Goal: Information Seeking & Learning: Learn about a topic

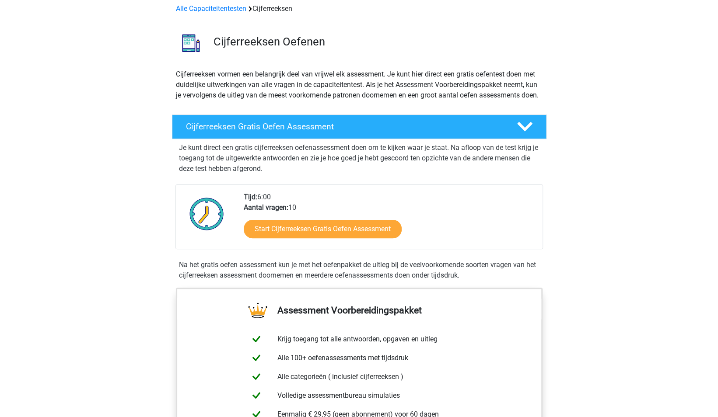
scroll to position [131, 0]
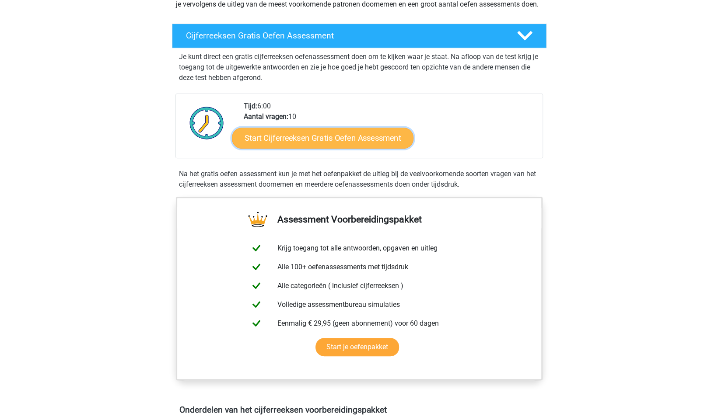
click at [255, 148] on link "Start Cijferreeksen Gratis Oefen Assessment" at bounding box center [323, 137] width 182 height 21
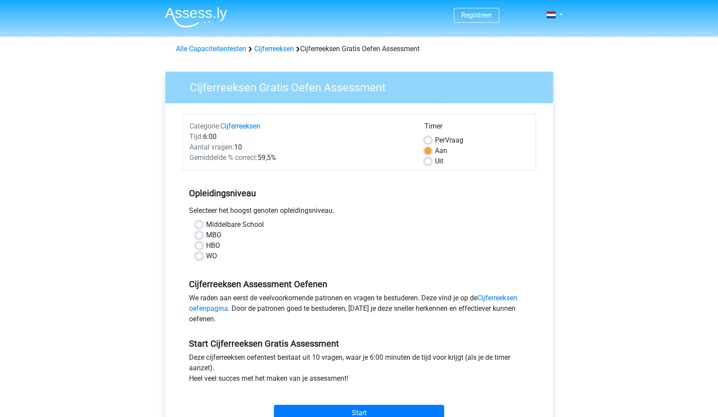
click at [194, 256] on div "Middelbare School MBO HBO WO" at bounding box center [359, 241] width 340 height 42
click at [206, 254] on label "WO" at bounding box center [211, 256] width 11 height 11
click at [198, 254] on input "WO" at bounding box center [199, 255] width 7 height 9
radio input "true"
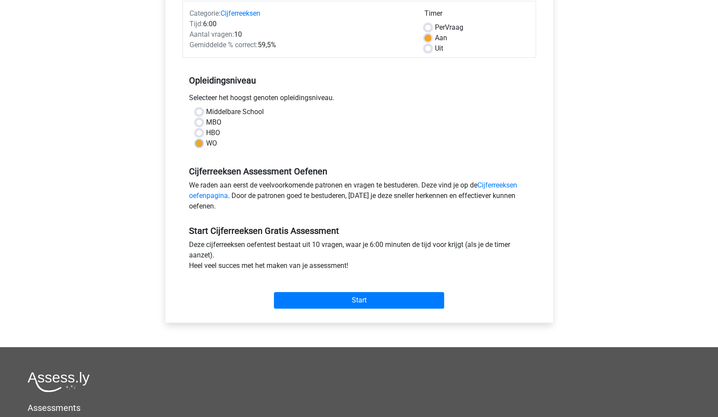
scroll to position [131, 0]
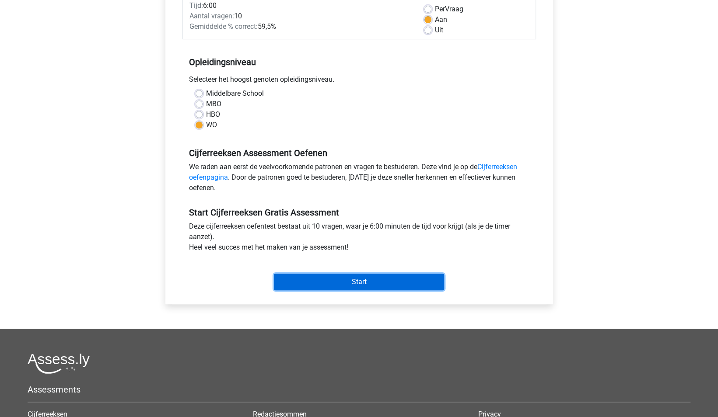
click at [315, 276] on input "Start" at bounding box center [359, 282] width 170 height 17
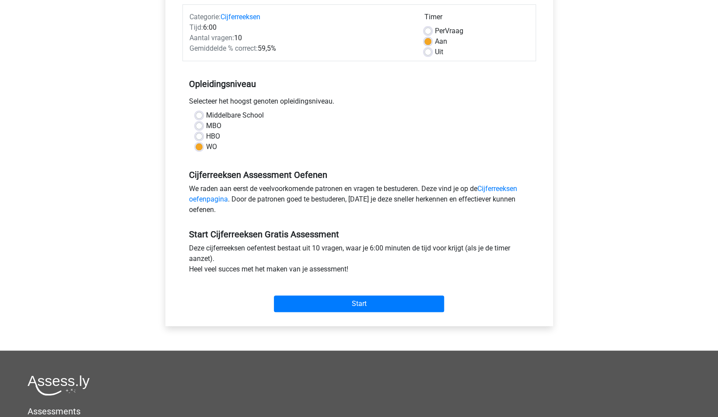
scroll to position [0, 0]
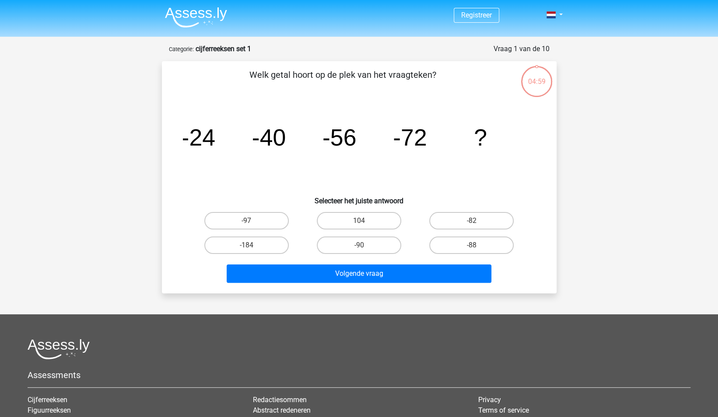
click at [472, 246] on input "-88" at bounding box center [475, 248] width 6 height 6
radio input "true"
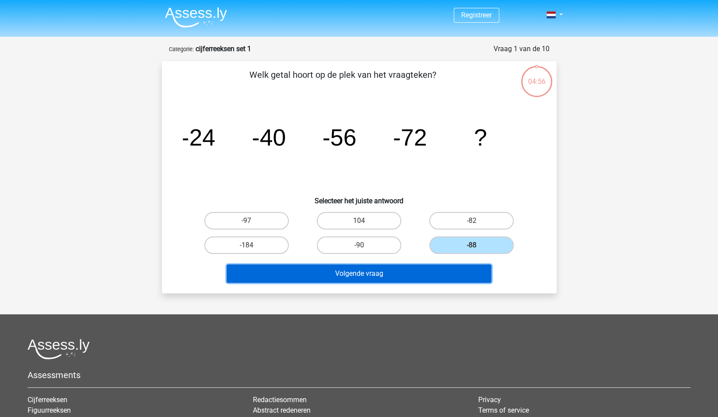
click at [411, 270] on button "Volgende vraag" at bounding box center [359, 274] width 265 height 18
